Goal: Use online tool/utility: Utilize a website feature to perform a specific function

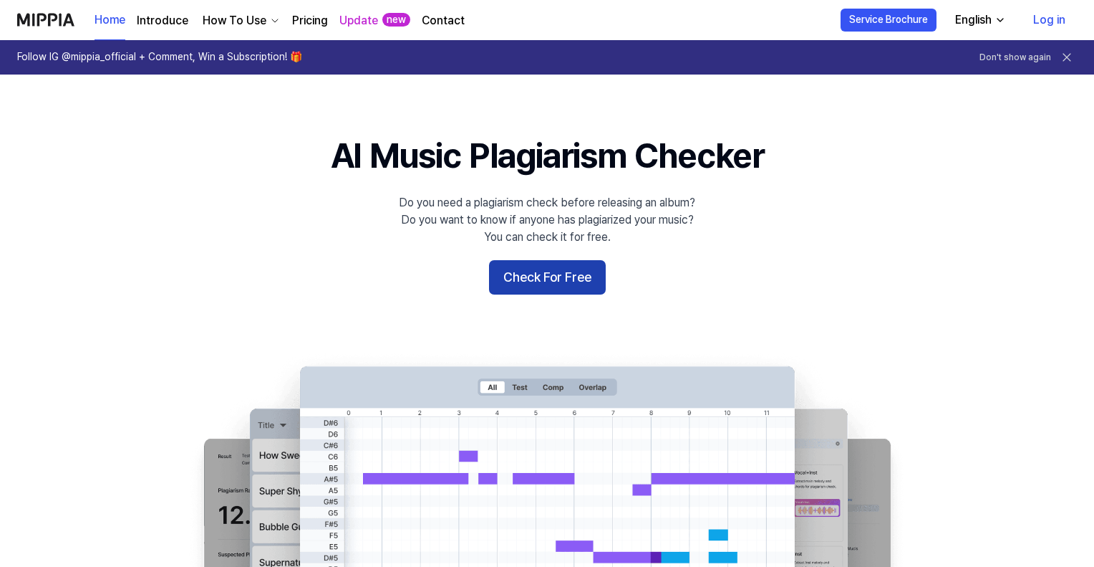
click at [539, 290] on button "Check For Free" at bounding box center [547, 277] width 117 height 34
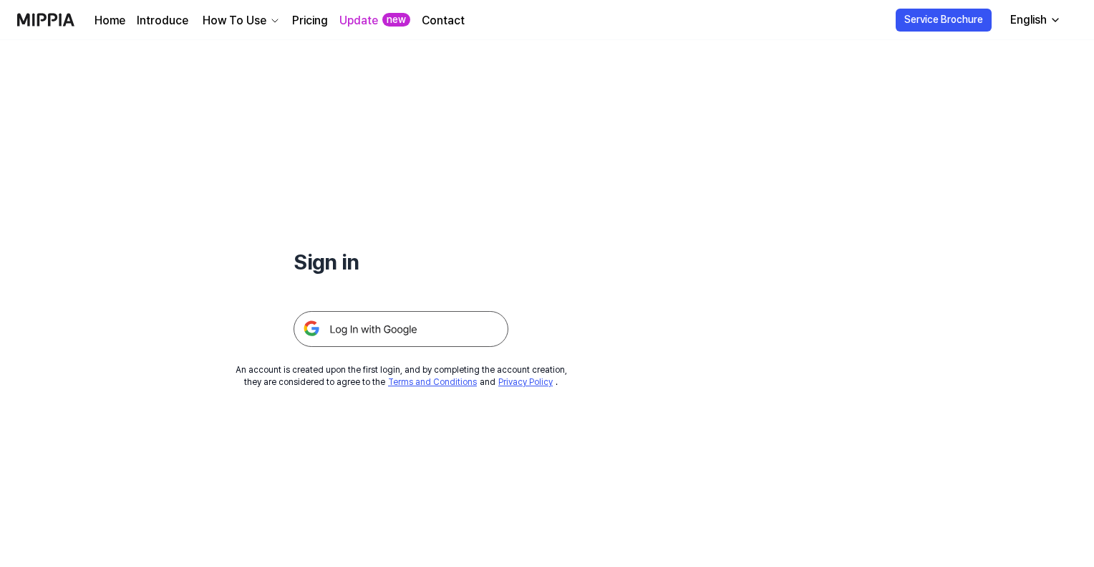
click at [453, 337] on img at bounding box center [401, 329] width 215 height 36
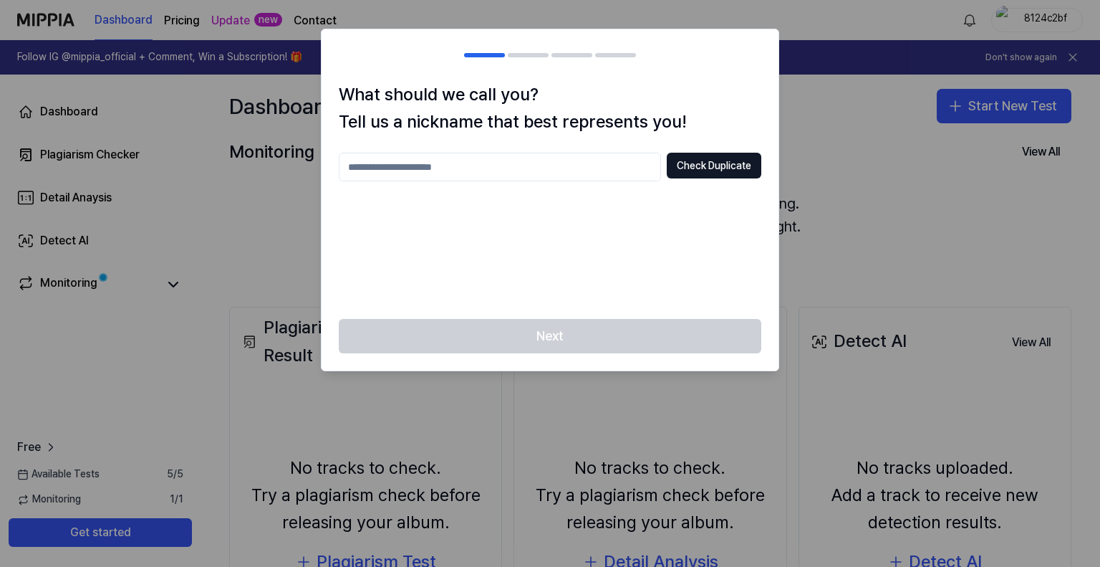
click at [543, 171] on input "text" at bounding box center [500, 167] width 322 height 29
type input "****"
click at [736, 160] on button "Check Duplicate" at bounding box center [714, 166] width 95 height 26
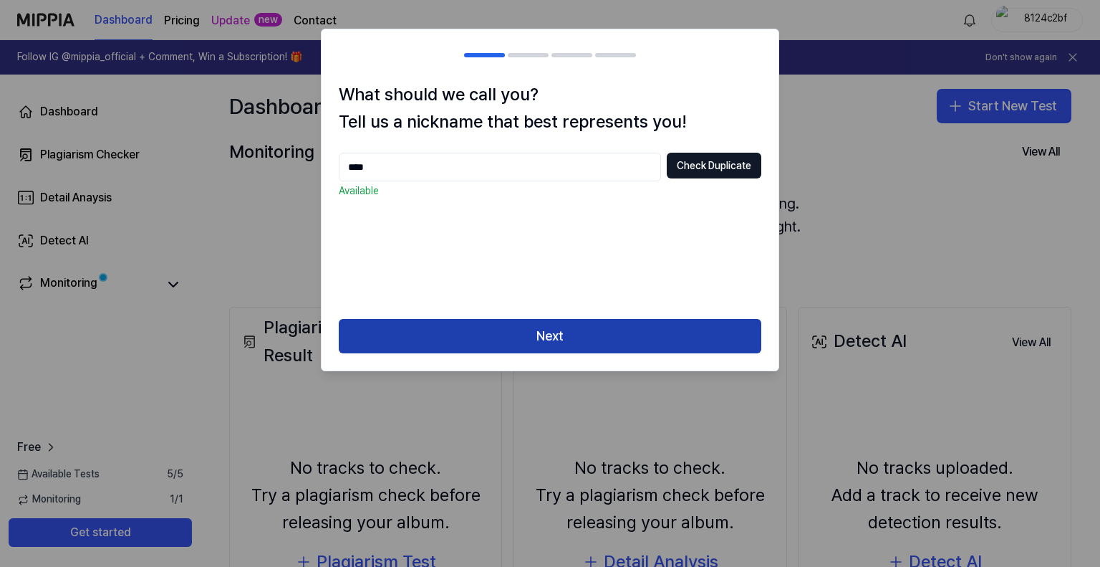
click at [607, 325] on button "Next" at bounding box center [550, 336] width 423 height 34
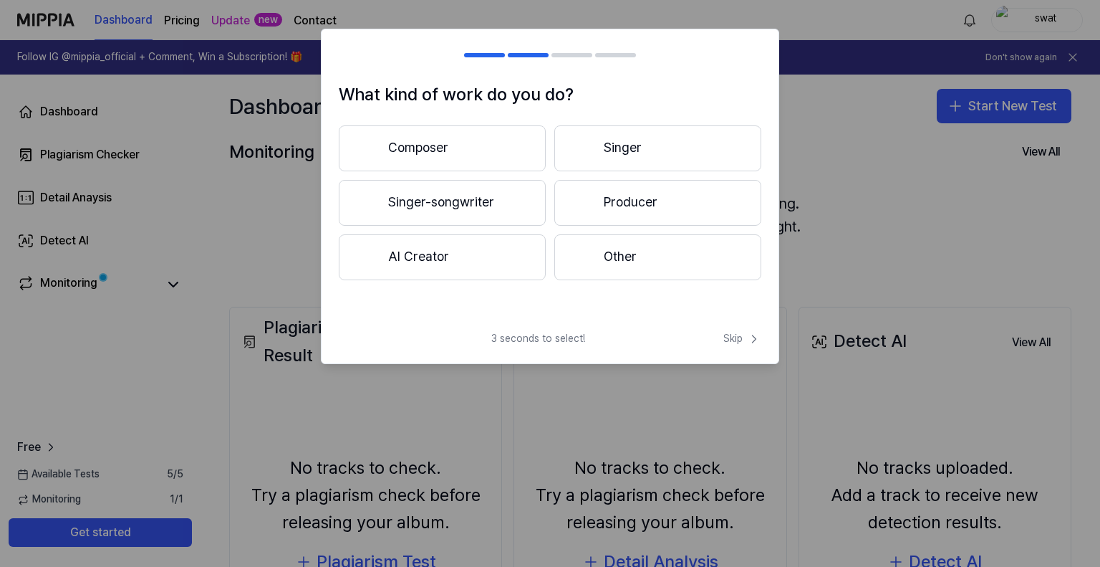
click at [498, 150] on button "Composer" at bounding box center [442, 148] width 207 height 46
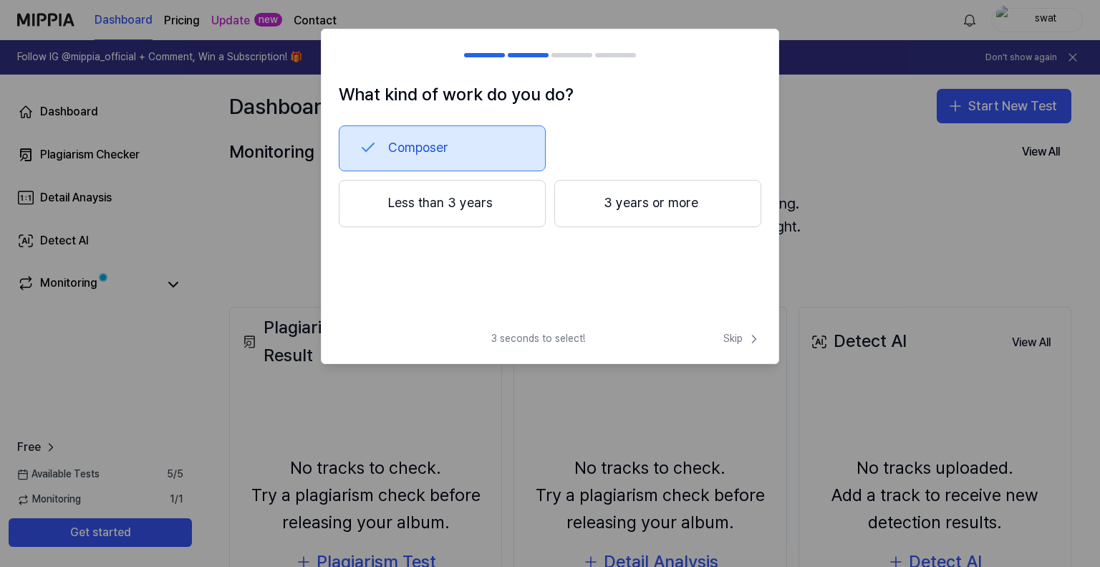
click at [743, 346] on div "3 seconds to select! Skip" at bounding box center [550, 348] width 457 height 32
click at [739, 340] on span "Skip" at bounding box center [742, 339] width 38 height 14
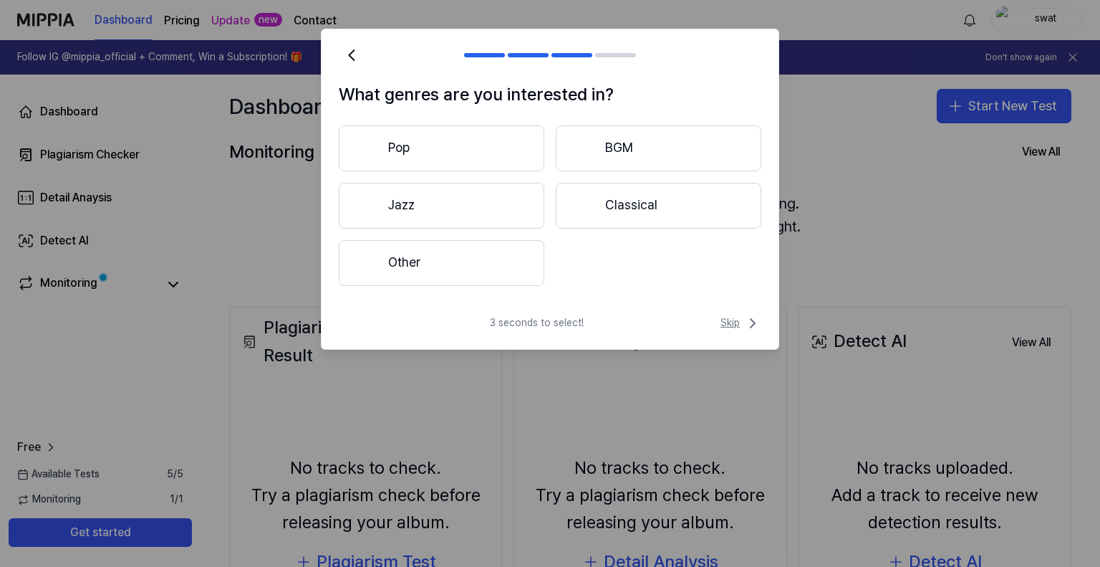
click at [730, 314] on span "Skip" at bounding box center [741, 322] width 41 height 17
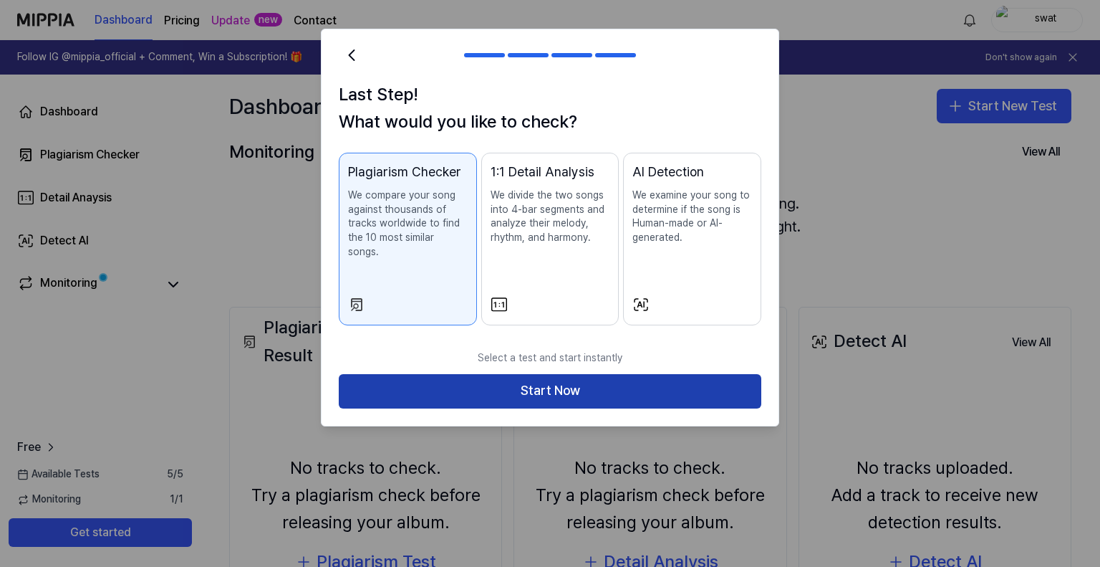
click at [612, 377] on button "Start Now" at bounding box center [550, 391] width 423 height 34
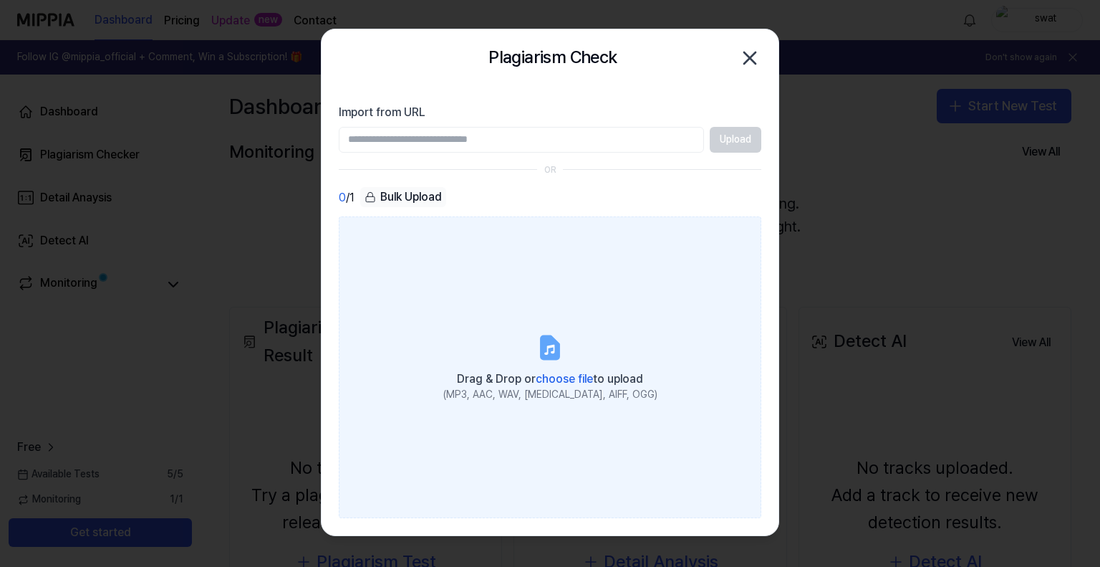
click at [579, 385] on span "choose file" at bounding box center [564, 379] width 57 height 14
click at [0, 0] on input "Drag & Drop or choose file to upload (MP3, AAC, WAV, [MEDICAL_DATA], AIFF, OGG)" at bounding box center [0, 0] width 0 height 0
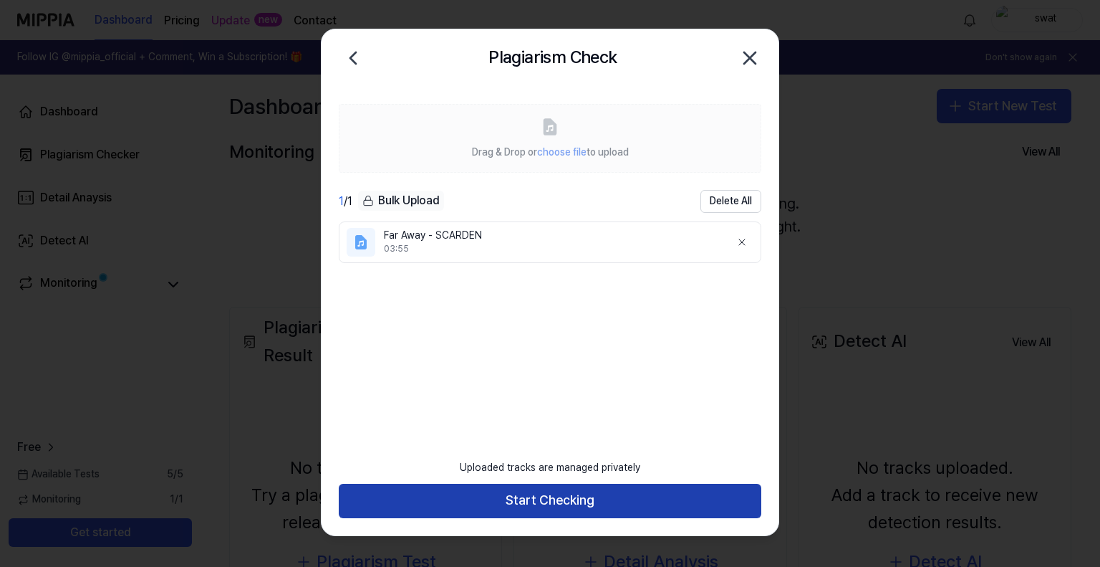
click at [559, 510] on button "Start Checking" at bounding box center [550, 500] width 423 height 34
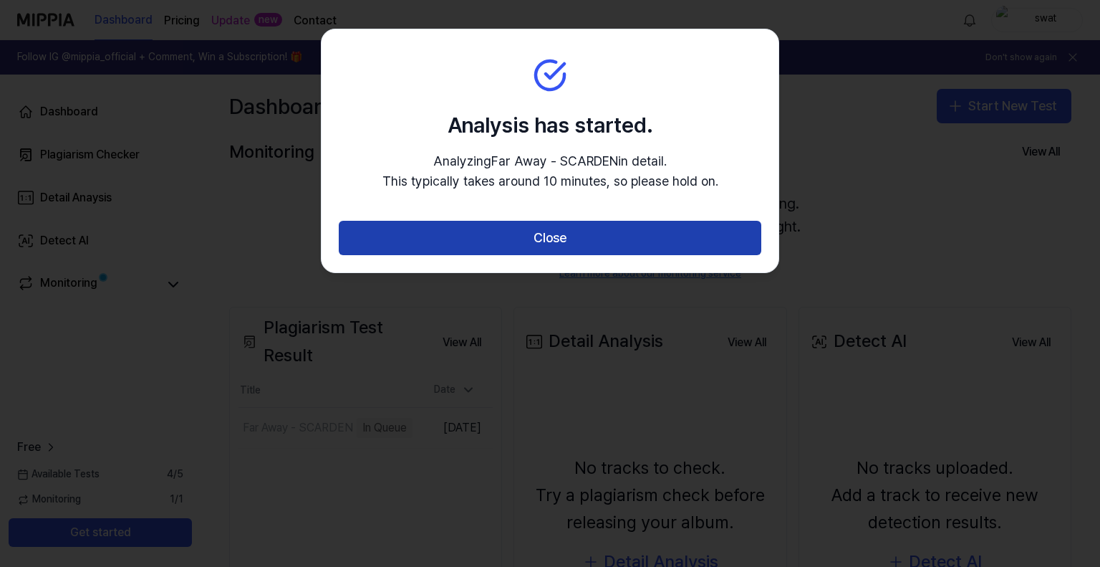
click at [494, 240] on button "Close" at bounding box center [550, 238] width 423 height 34
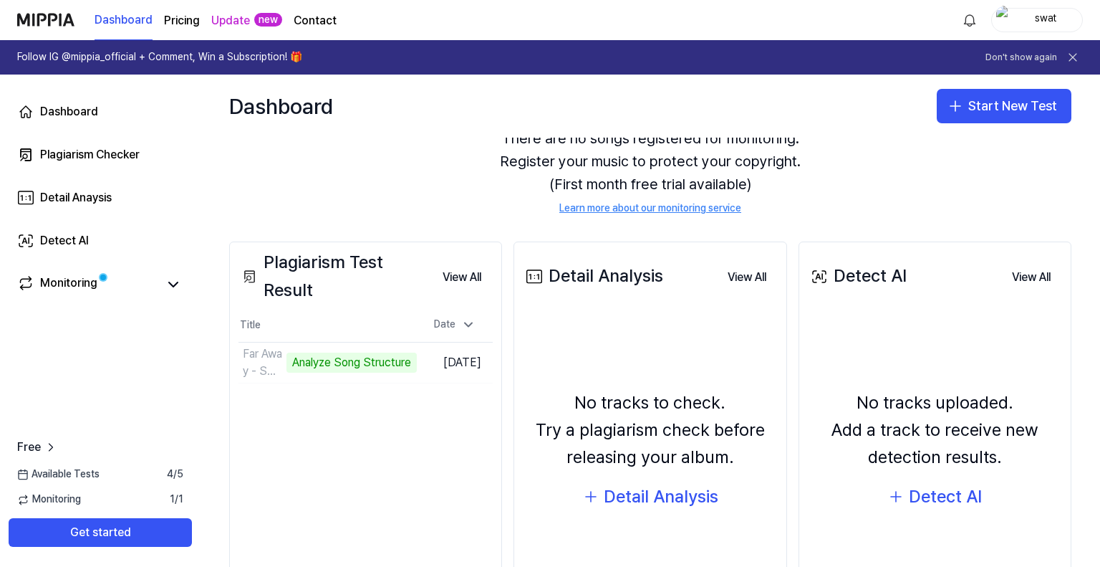
scroll to position [164, 0]
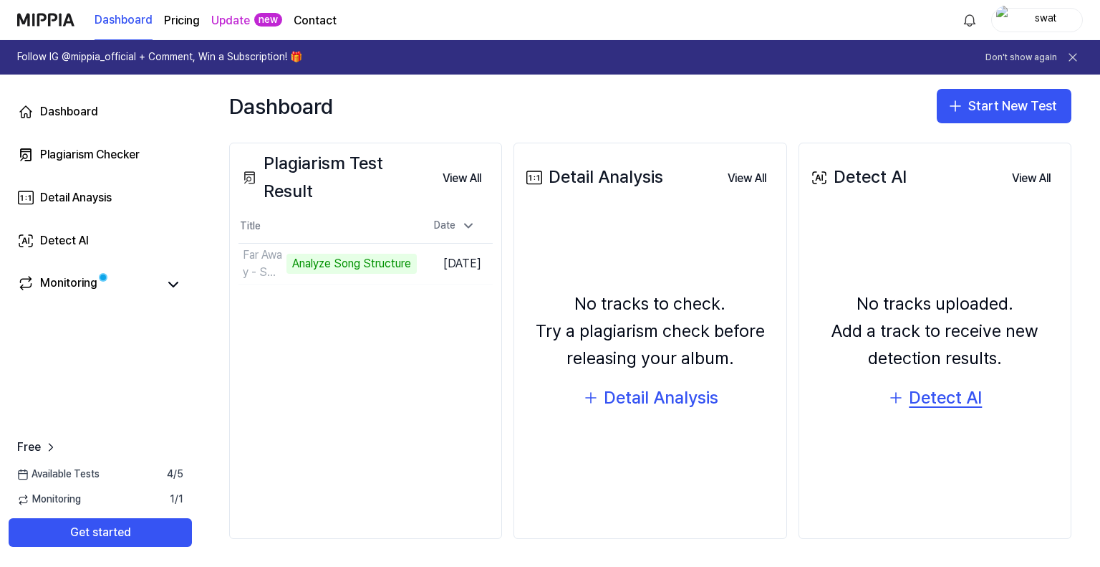
click at [938, 403] on div "Detect AI" at bounding box center [945, 397] width 73 height 27
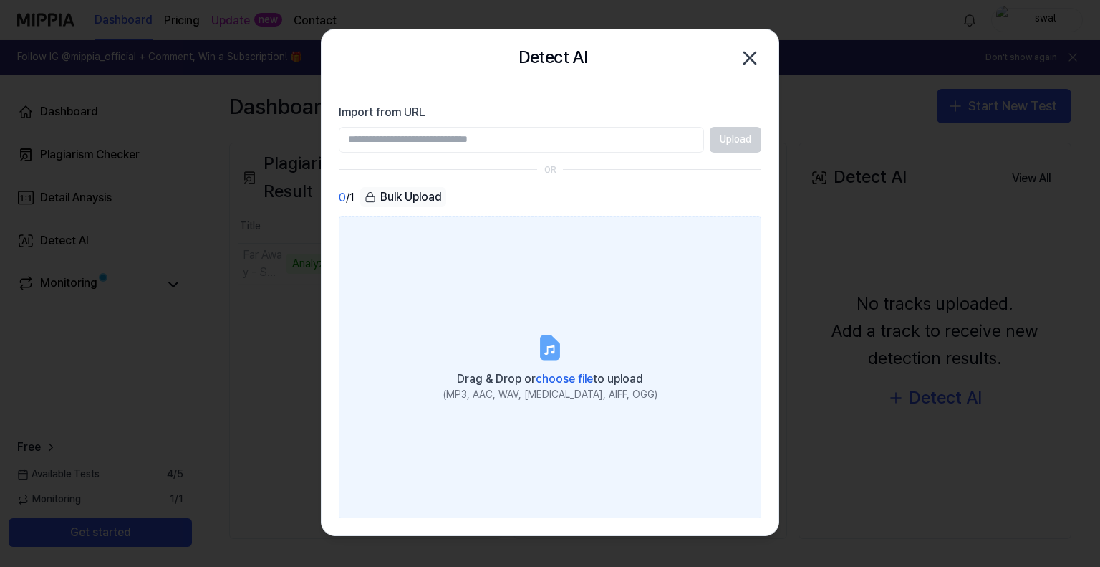
click at [556, 376] on span "choose file" at bounding box center [564, 379] width 57 height 14
click at [0, 0] on input "Drag & Drop or choose file to upload (MP3, AAC, WAV, [MEDICAL_DATA], AIFF, OGG)" at bounding box center [0, 0] width 0 height 0
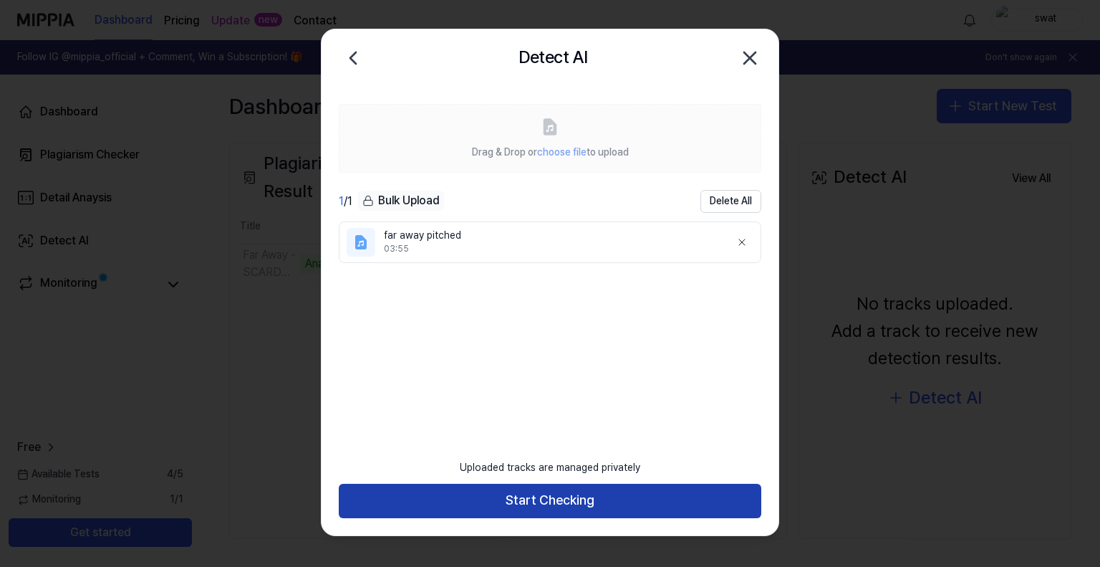
click at [605, 504] on button "Start Checking" at bounding box center [550, 500] width 423 height 34
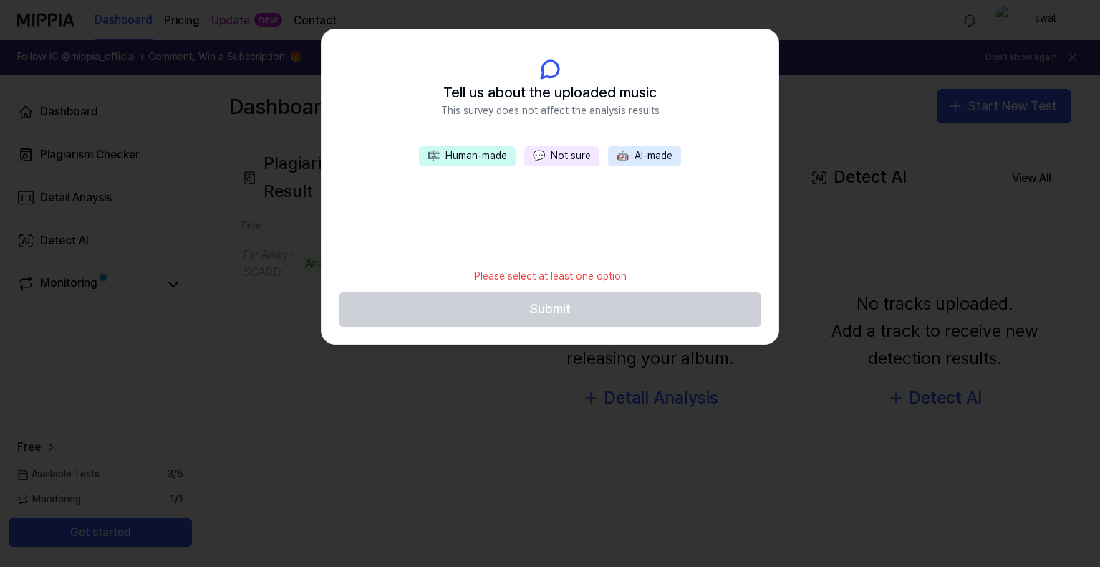
click at [497, 157] on button "🎼 Human-made" at bounding box center [467, 156] width 97 height 20
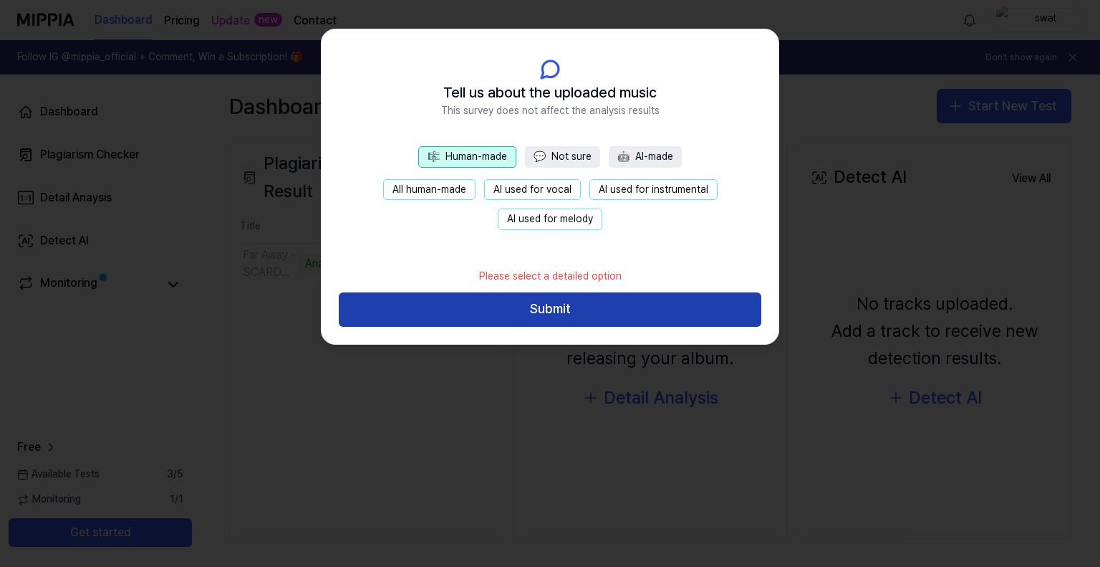
click at [531, 312] on button "Submit" at bounding box center [550, 309] width 423 height 34
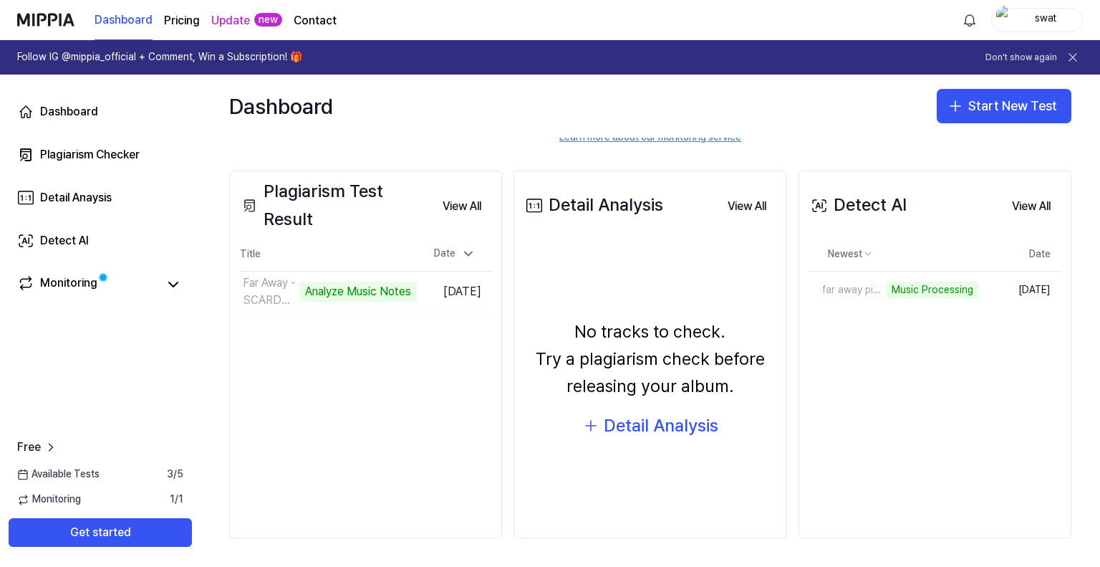
scroll to position [135, 0]
click at [857, 289] on div "Music Processing" at bounding box center [880, 290] width 93 height 17
